Goal: Task Accomplishment & Management: Use online tool/utility

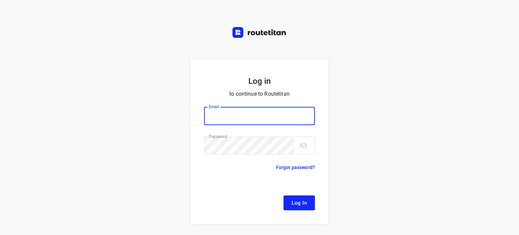
type input "[EMAIL_ADDRESS][DOMAIN_NAME]"
click at [302, 202] on span "Log In" at bounding box center [299, 202] width 15 height 9
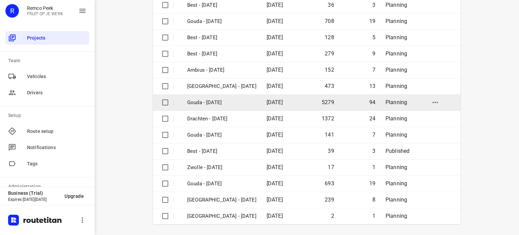
scroll to position [107, 0]
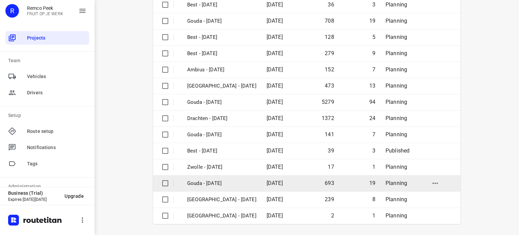
click at [206, 184] on p "Gouda - [DATE]" at bounding box center [221, 184] width 69 height 8
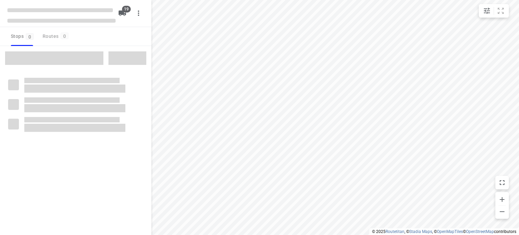
checkbox input "true"
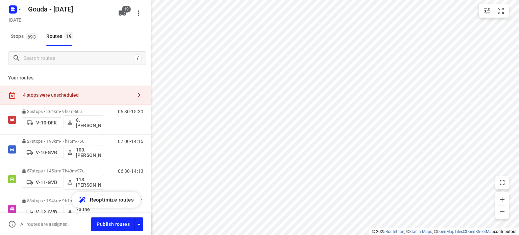
click at [106, 94] on div "4 stops were unscheduled" at bounding box center [78, 94] width 110 height 5
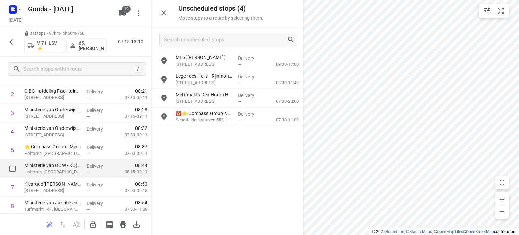
scroll to position [101, 0]
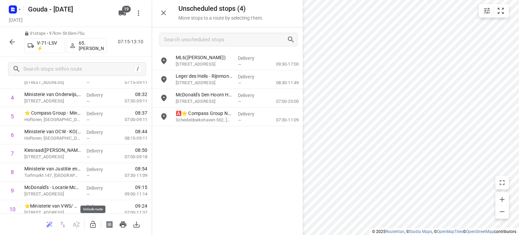
click at [93, 222] on icon "button" at bounding box center [93, 224] width 8 height 8
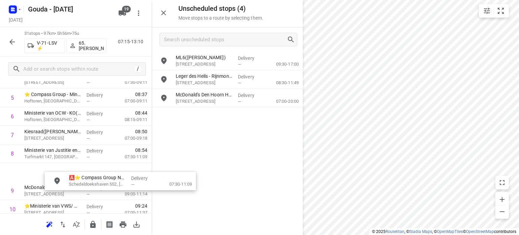
scroll to position [121, 5]
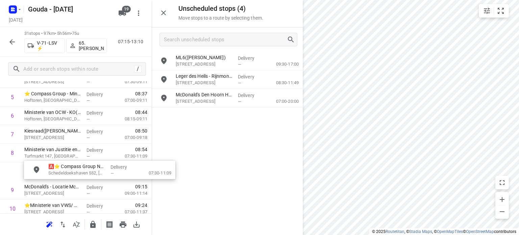
drag, startPoint x: 208, startPoint y: 115, endPoint x: 73, endPoint y: 173, distance: 147.4
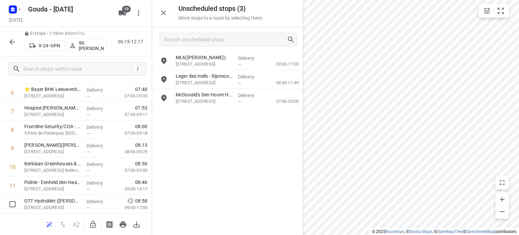
scroll to position [155, 0]
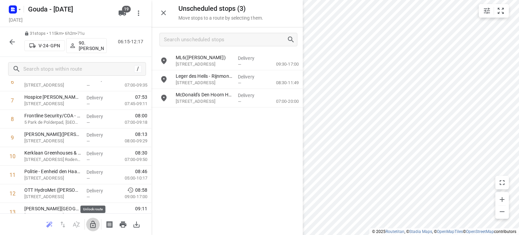
click at [95, 225] on icon "button" at bounding box center [93, 224] width 8 height 8
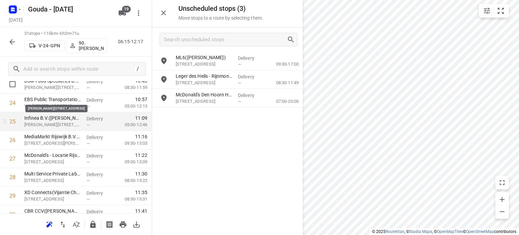
scroll to position [459, 0]
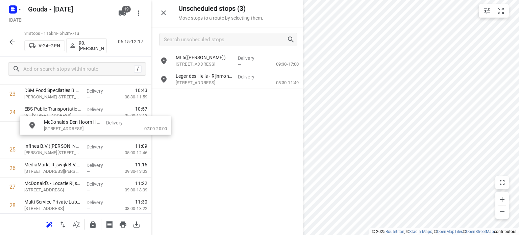
drag, startPoint x: 190, startPoint y: 103, endPoint x: 56, endPoint y: 131, distance: 137.3
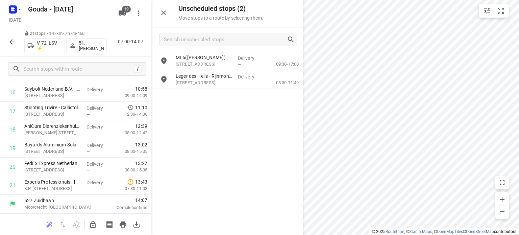
scroll to position [330, 0]
click at [95, 228] on icon "button" at bounding box center [93, 224] width 8 height 8
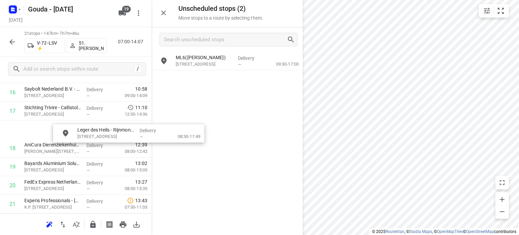
scroll to position [330, 0]
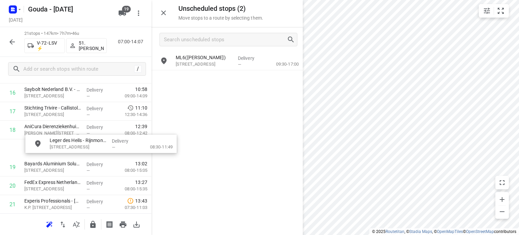
drag, startPoint x: 197, startPoint y: 83, endPoint x: 65, endPoint y: 149, distance: 147.6
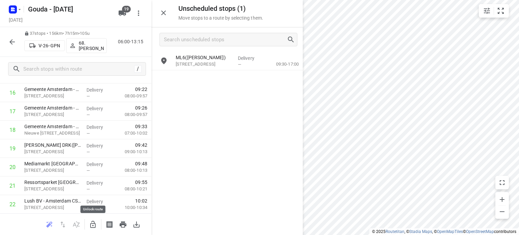
click at [94, 219] on button "button" at bounding box center [93, 225] width 14 height 14
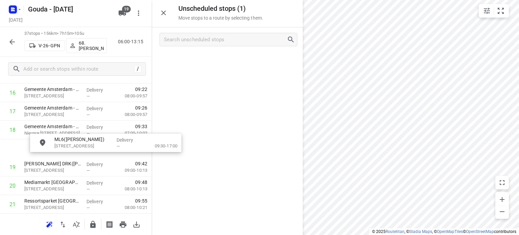
drag, startPoint x: 189, startPoint y: 64, endPoint x: 63, endPoint y: 149, distance: 152.2
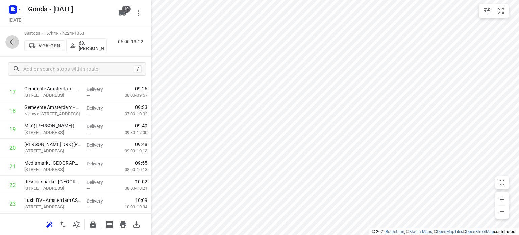
click at [15, 40] on icon "button" at bounding box center [12, 42] width 8 height 8
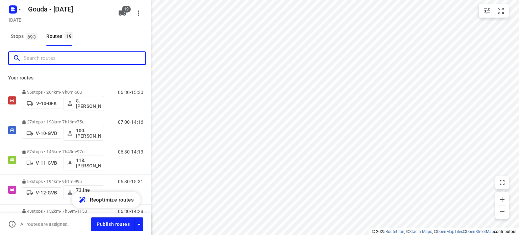
click at [93, 60] on input "Search routes" at bounding box center [85, 58] width 122 height 10
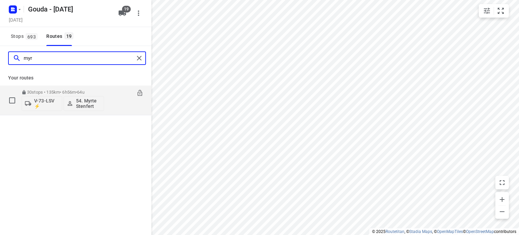
type input "myr"
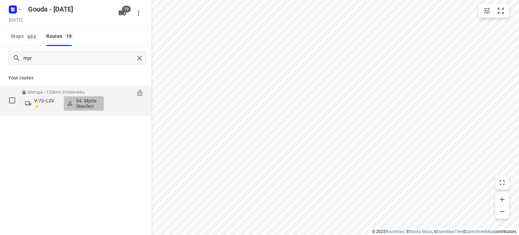
click at [95, 101] on p "54. Myrte Stenfert" at bounding box center [88, 103] width 25 height 11
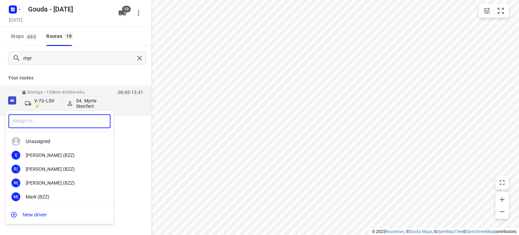
click at [62, 121] on input "text" at bounding box center [59, 121] width 102 height 14
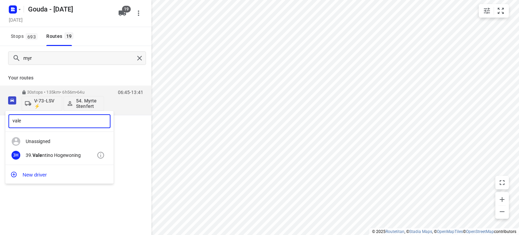
type input "vale"
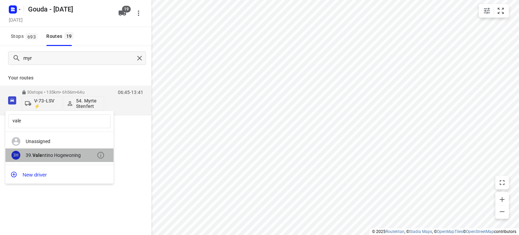
click at [62, 150] on div "3H 39. Vale ntino Hogewoning" at bounding box center [59, 155] width 108 height 14
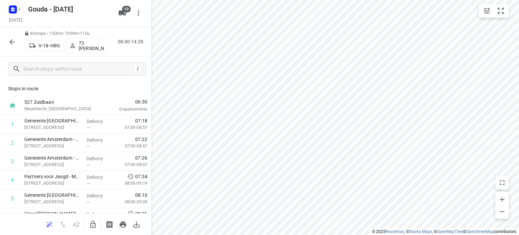
click at [13, 42] on icon "button" at bounding box center [11, 41] width 5 height 5
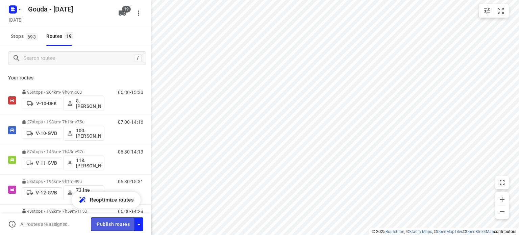
click at [110, 223] on span "Publish routes" at bounding box center [113, 224] width 33 height 8
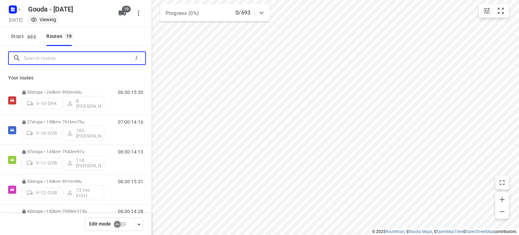
click at [108, 58] on input "Search routes" at bounding box center [78, 58] width 108 height 10
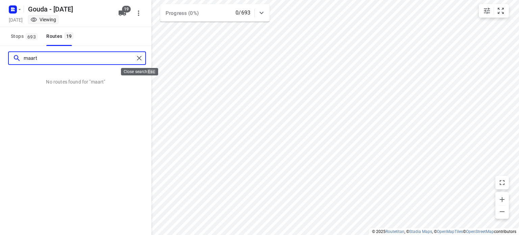
type input "maart"
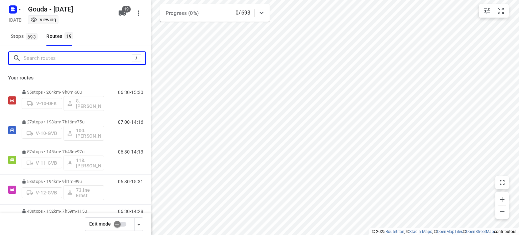
click at [103, 63] on input "Search routes" at bounding box center [78, 58] width 108 height 10
click at [138, 46] on div at bounding box center [75, 58] width 151 height 24
click at [8, 6] on icon "button" at bounding box center [12, 9] width 11 height 11
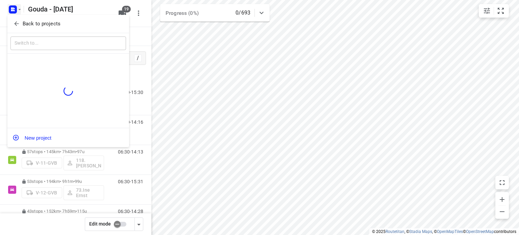
click at [24, 23] on p "Back to projects" at bounding box center [42, 24] width 38 height 8
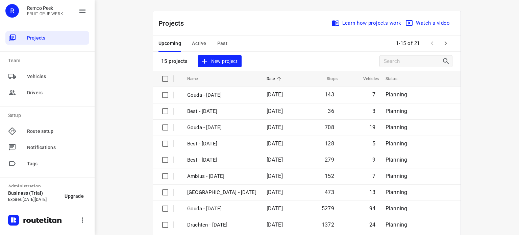
click at [201, 44] on span "Active" at bounding box center [199, 43] width 14 height 8
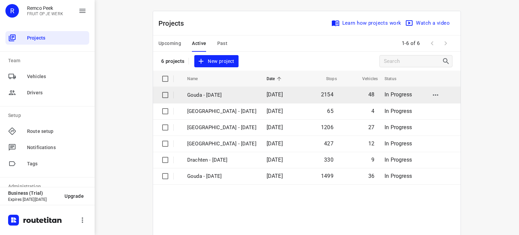
click at [203, 96] on p "Gouda - [DATE]" at bounding box center [221, 95] width 69 height 8
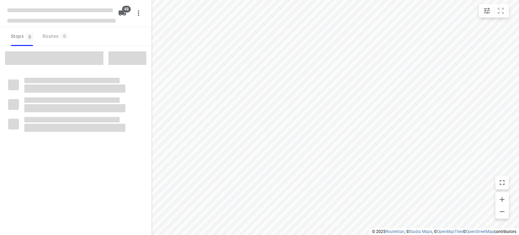
checkbox input "true"
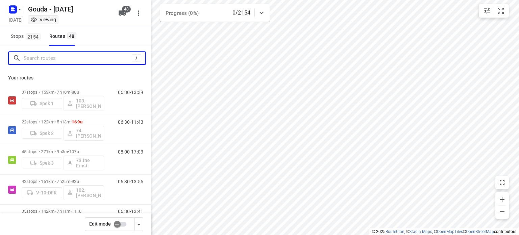
click at [113, 57] on input "Search routes" at bounding box center [78, 58] width 108 height 10
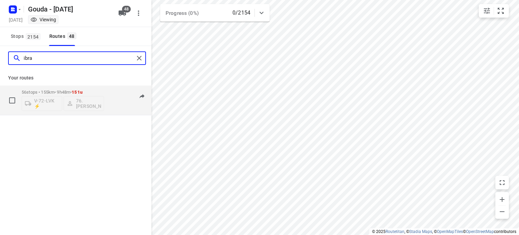
type input "ibra"
click at [56, 89] on div "56 stops • 155km • 9h48m • 151u V-72-LVK ⚡ 76. [PERSON_NAME]" at bounding box center [63, 100] width 83 height 28
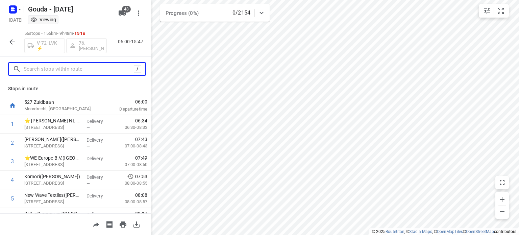
click at [90, 69] on input "text" at bounding box center [79, 69] width 110 height 10
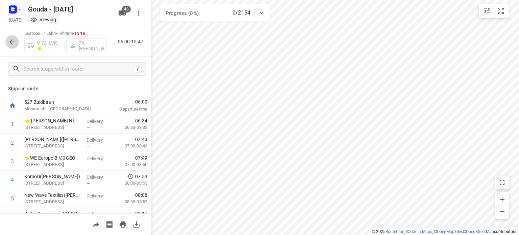
click at [9, 37] on button "button" at bounding box center [12, 42] width 14 height 14
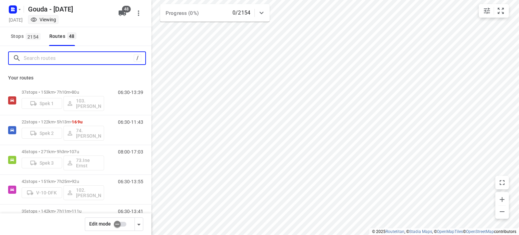
click at [39, 58] on input "Search routes" at bounding box center [79, 58] width 110 height 10
type input "m"
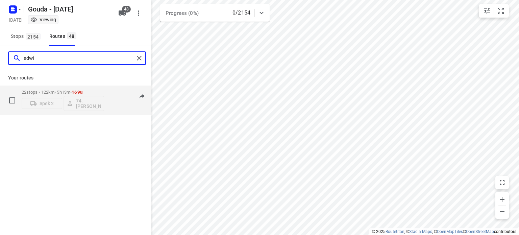
type input "edwi"
click at [53, 90] on p "22 stops • 122km • 5h13m • 169u" at bounding box center [63, 92] width 83 height 5
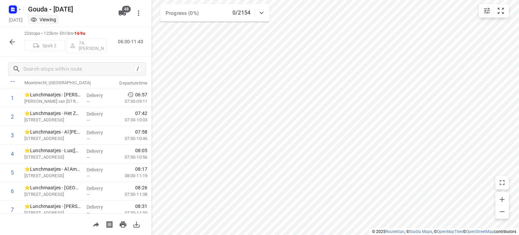
scroll to position [28, 0]
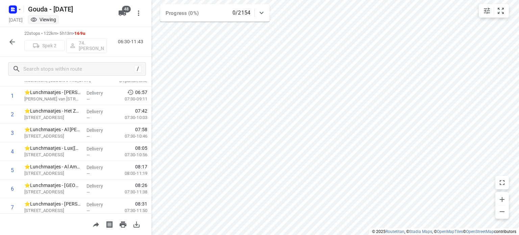
click at [13, 43] on icon "button" at bounding box center [12, 42] width 8 height 8
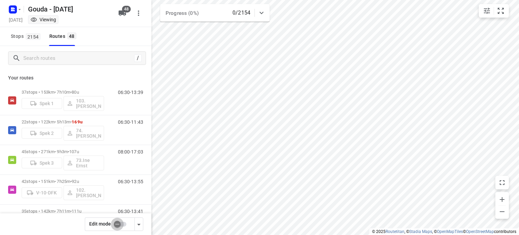
click at [119, 225] on input "checkbox" at bounding box center [117, 224] width 39 height 13
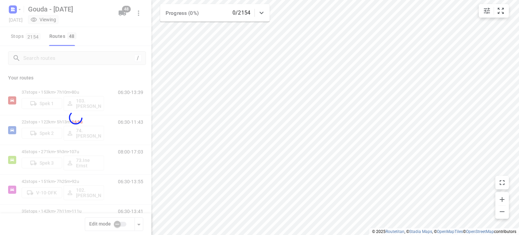
checkbox input "true"
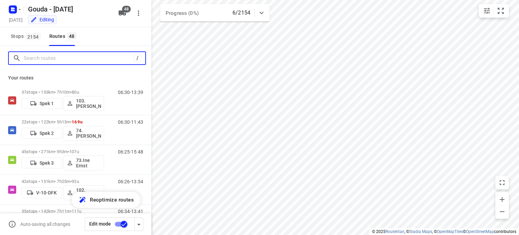
click at [59, 63] on input "Search routes" at bounding box center [79, 58] width 110 height 10
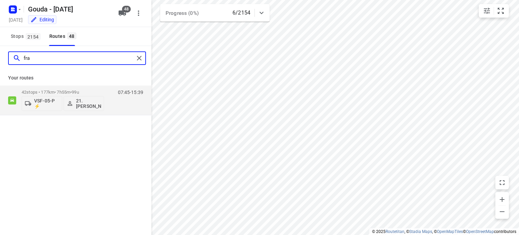
type input "fra"
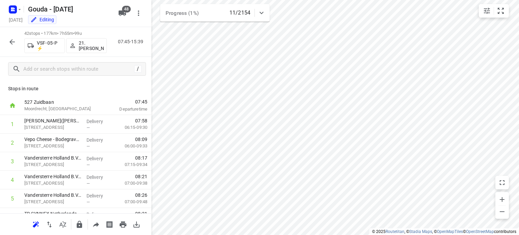
click at [15, 42] on icon "button" at bounding box center [11, 41] width 5 height 5
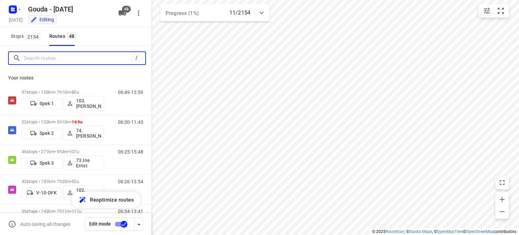
click at [35, 60] on input "Search routes" at bounding box center [78, 58] width 108 height 10
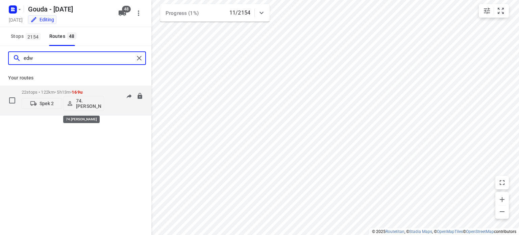
type input "edw"
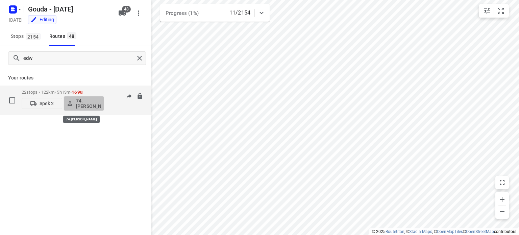
click at [87, 106] on p "74.[PERSON_NAME]" at bounding box center [88, 103] width 25 height 11
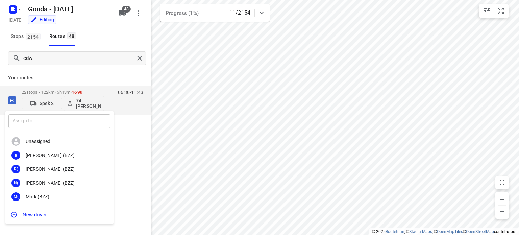
click at [62, 121] on input "text" at bounding box center [59, 121] width 102 height 14
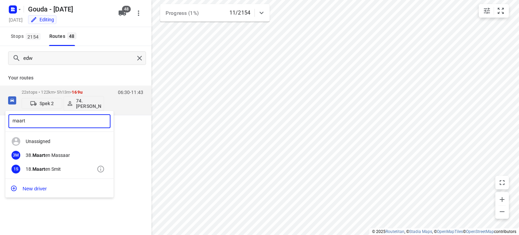
type input "maart"
click at [60, 167] on div "[DATE] en Smit" at bounding box center [61, 168] width 71 height 5
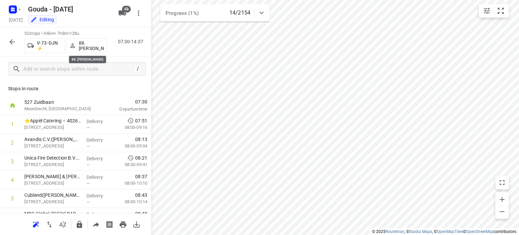
click at [94, 46] on p "88. [PERSON_NAME]" at bounding box center [91, 45] width 25 height 11
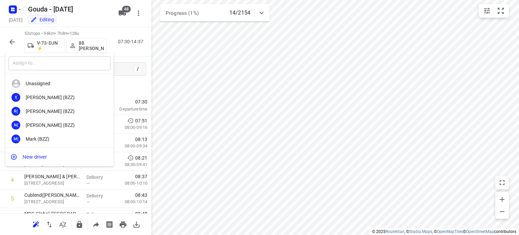
drag, startPoint x: 78, startPoint y: 65, endPoint x: 84, endPoint y: 62, distance: 6.2
click at [78, 65] on input "text" at bounding box center [59, 63] width 102 height 14
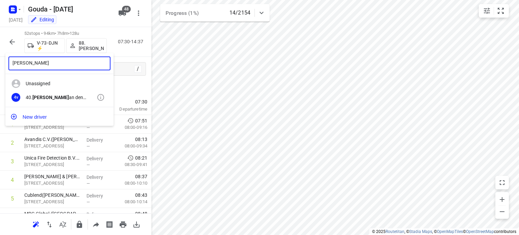
type input "[PERSON_NAME]"
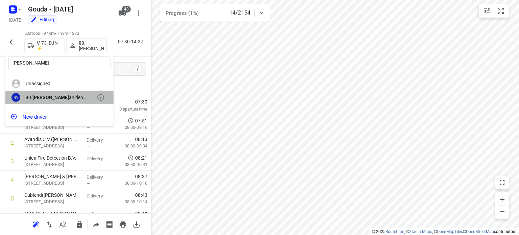
click at [57, 102] on div "4v 40. [PERSON_NAME] v an den Heuvel" at bounding box center [59, 98] width 108 height 14
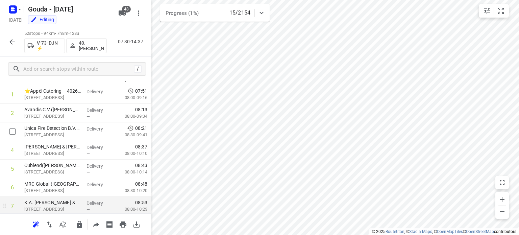
scroll to position [68, 0]
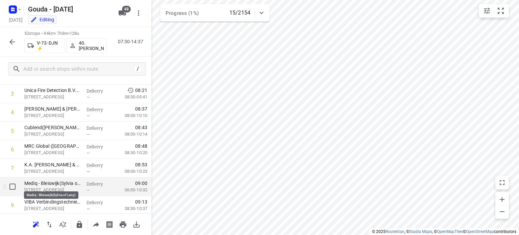
click at [47, 182] on p "Mediq - Bleiswijk(Sylvia of Leny)" at bounding box center [52, 183] width 57 height 7
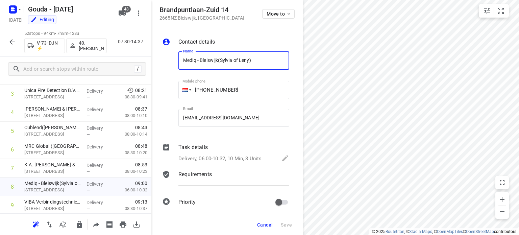
click at [201, 157] on p "Delivery, 06:00-10:32, 10 Min, 3 Units" at bounding box center [220, 159] width 83 height 8
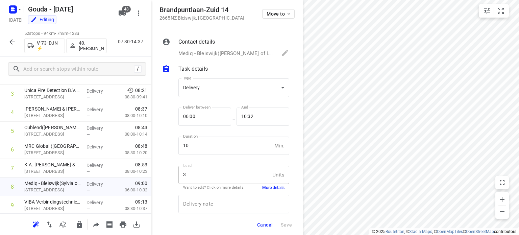
click at [270, 190] on button "More details" at bounding box center [273, 188] width 22 height 6
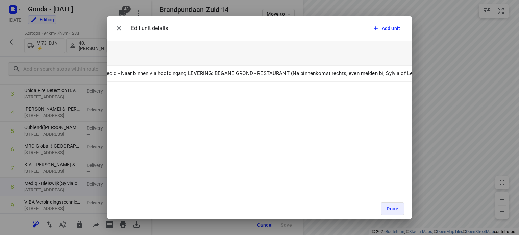
scroll to position [0, 391]
click at [121, 28] on icon "button" at bounding box center [119, 28] width 8 height 8
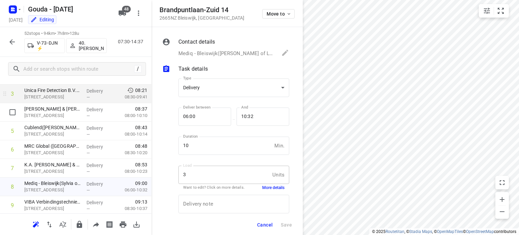
scroll to position [0, 0]
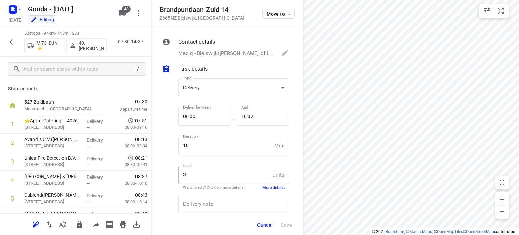
click at [271, 224] on span "Cancel" at bounding box center [265, 224] width 16 height 5
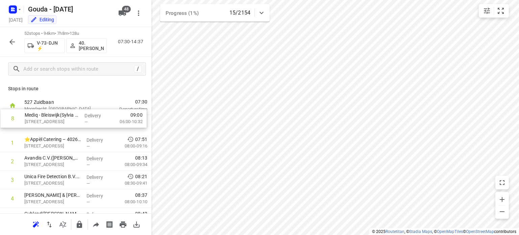
drag, startPoint x: 53, startPoint y: 189, endPoint x: 53, endPoint y: 120, distance: 69.0
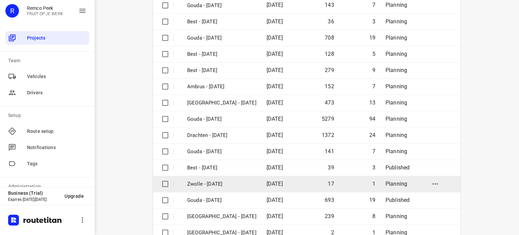
scroll to position [101, 0]
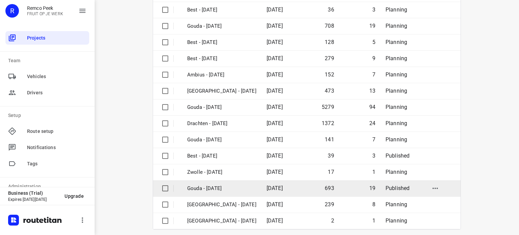
click at [223, 192] on td "Gouda - [DATE]" at bounding box center [221, 188] width 81 height 16
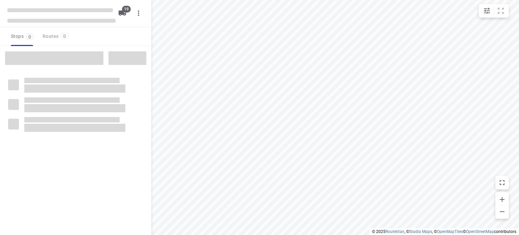
checkbox input "true"
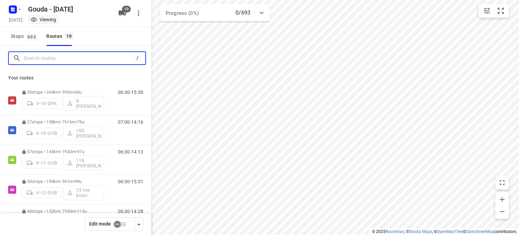
click at [97, 56] on input "Search routes" at bounding box center [79, 58] width 110 height 10
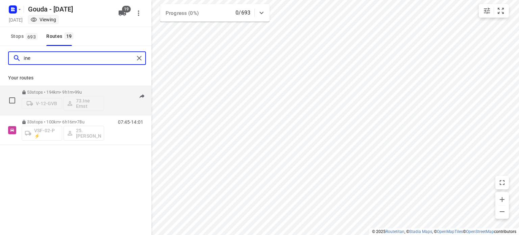
type input "ine"
click at [71, 90] on p "53 stops • 194km • 9h1m • 99u" at bounding box center [63, 92] width 83 height 5
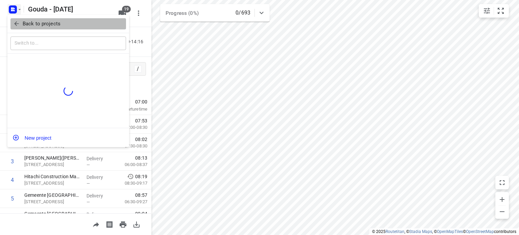
click at [18, 21] on icon "button" at bounding box center [16, 23] width 7 height 7
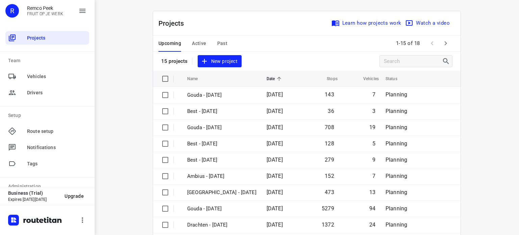
click at [192, 50] on button "Active" at bounding box center [199, 44] width 14 height 16
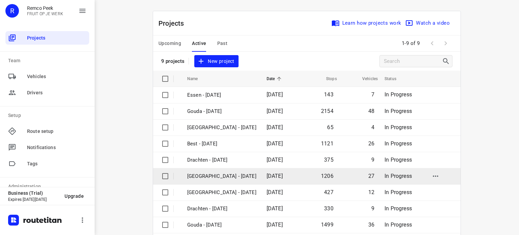
click at [222, 178] on p "[GEOGRAPHIC_DATA] - [DATE]" at bounding box center [221, 176] width 69 height 8
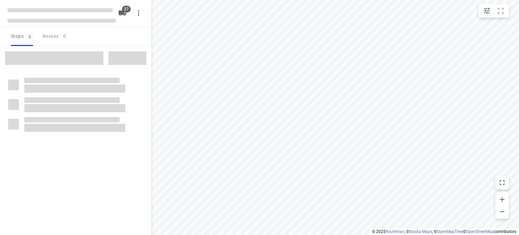
checkbox input "true"
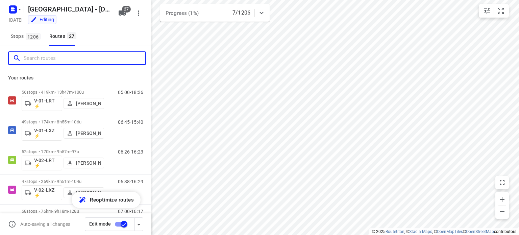
click at [90, 61] on input "Search routes" at bounding box center [85, 58] width 122 height 10
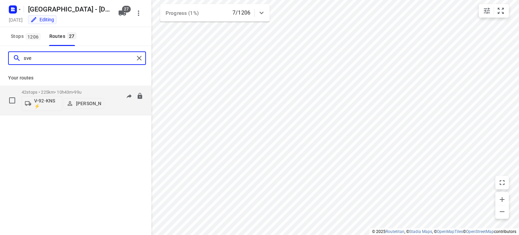
type input "sve"
click at [81, 93] on span "99u" at bounding box center [77, 92] width 7 height 5
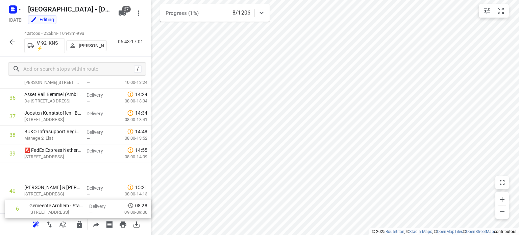
scroll to position [701, 0]
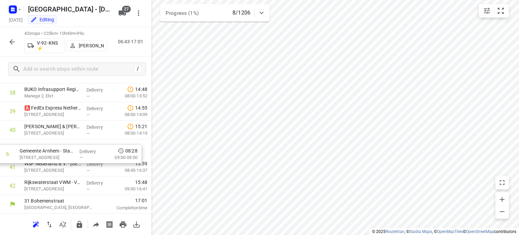
drag, startPoint x: 57, startPoint y: 121, endPoint x: 53, endPoint y: 154, distance: 33.1
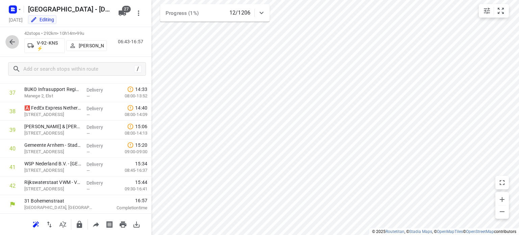
click at [11, 44] on icon "button" at bounding box center [12, 42] width 8 height 8
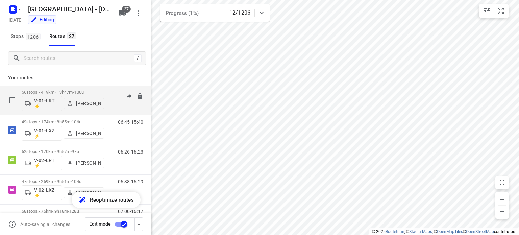
click at [58, 91] on p "56 stops • 419km • 13h47m • 100u" at bounding box center [63, 92] width 83 height 5
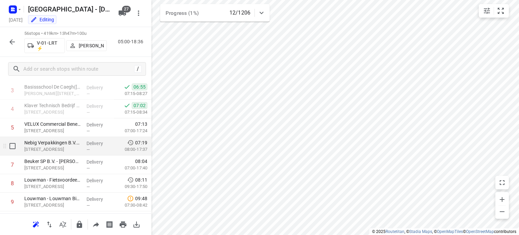
scroll to position [83, 0]
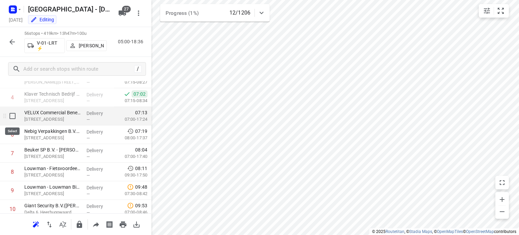
click at [12, 116] on input "checkbox" at bounding box center [13, 116] width 14 height 14
checkbox input "true"
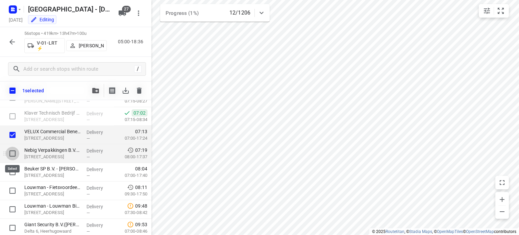
drag, startPoint x: 13, startPoint y: 153, endPoint x: 15, endPoint y: 161, distance: 8.7
click at [14, 153] on input "checkbox" at bounding box center [13, 154] width 14 height 14
checkbox input "true"
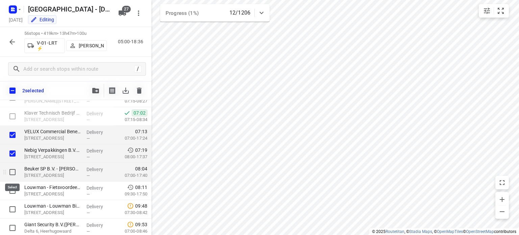
click at [14, 176] on input "checkbox" at bounding box center [13, 172] width 14 height 14
checkbox input "true"
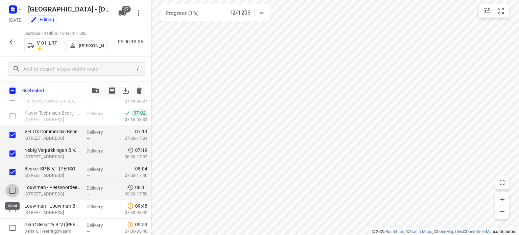
click at [15, 189] on input "checkbox" at bounding box center [13, 191] width 14 height 14
checkbox input "true"
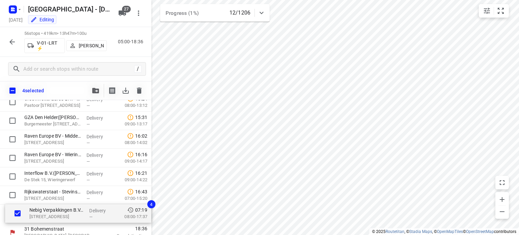
scroll to position [959, 0]
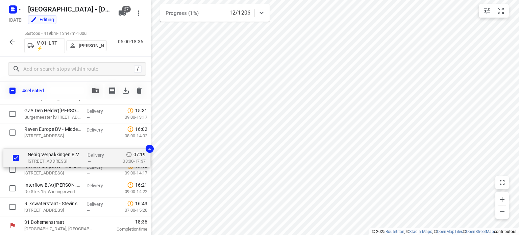
drag, startPoint x: 42, startPoint y: 157, endPoint x: 45, endPoint y: 165, distance: 8.8
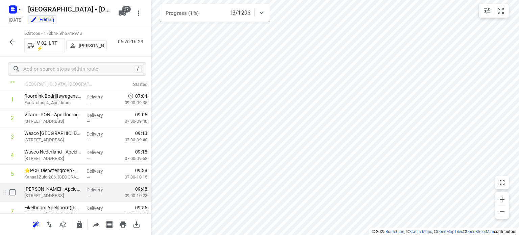
scroll to position [0, 0]
